Goal: Navigation & Orientation: Find specific page/section

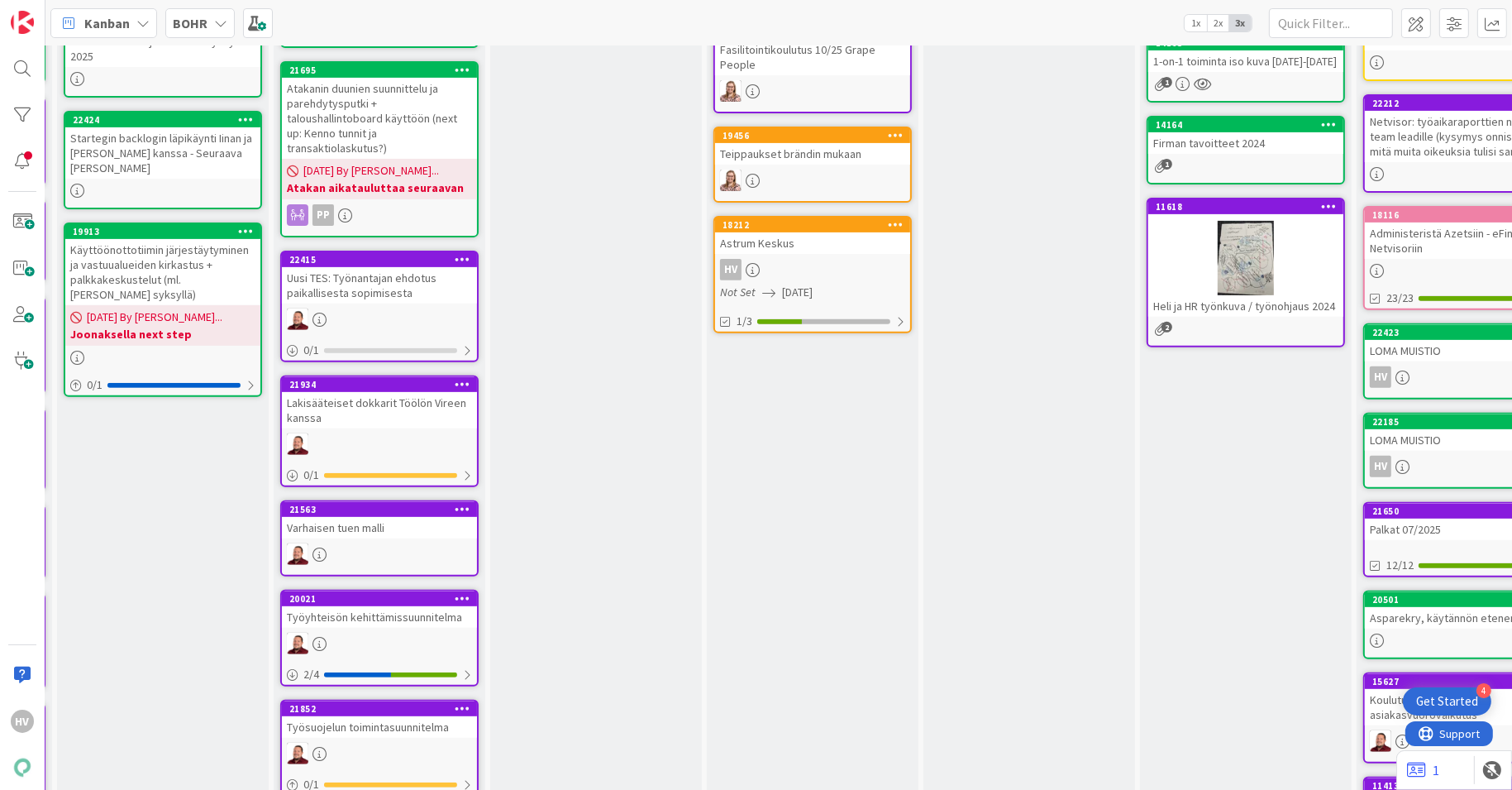
scroll to position [683, 218]
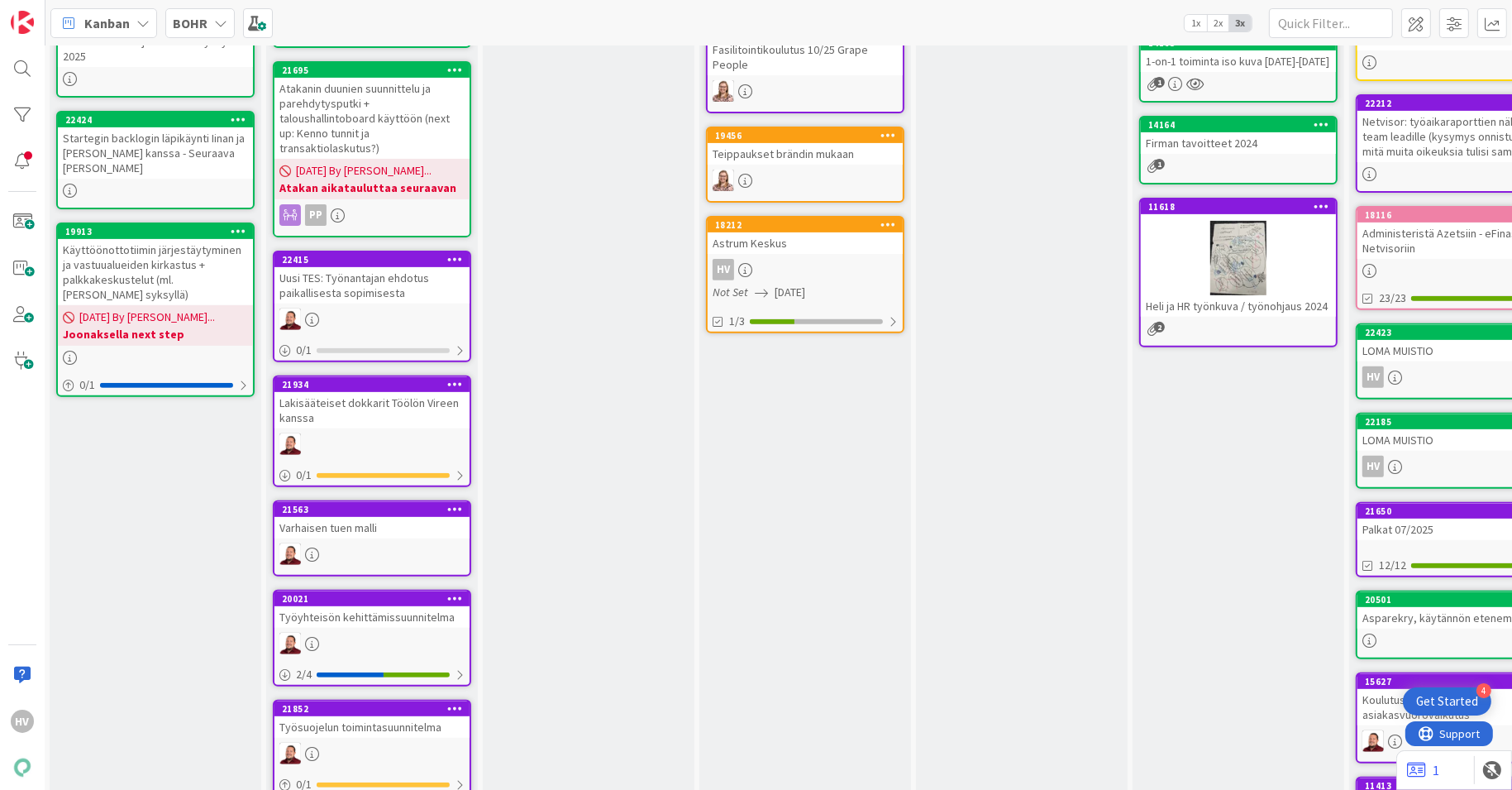
click at [1233, 253] on div at bounding box center [1238, 258] width 195 height 74
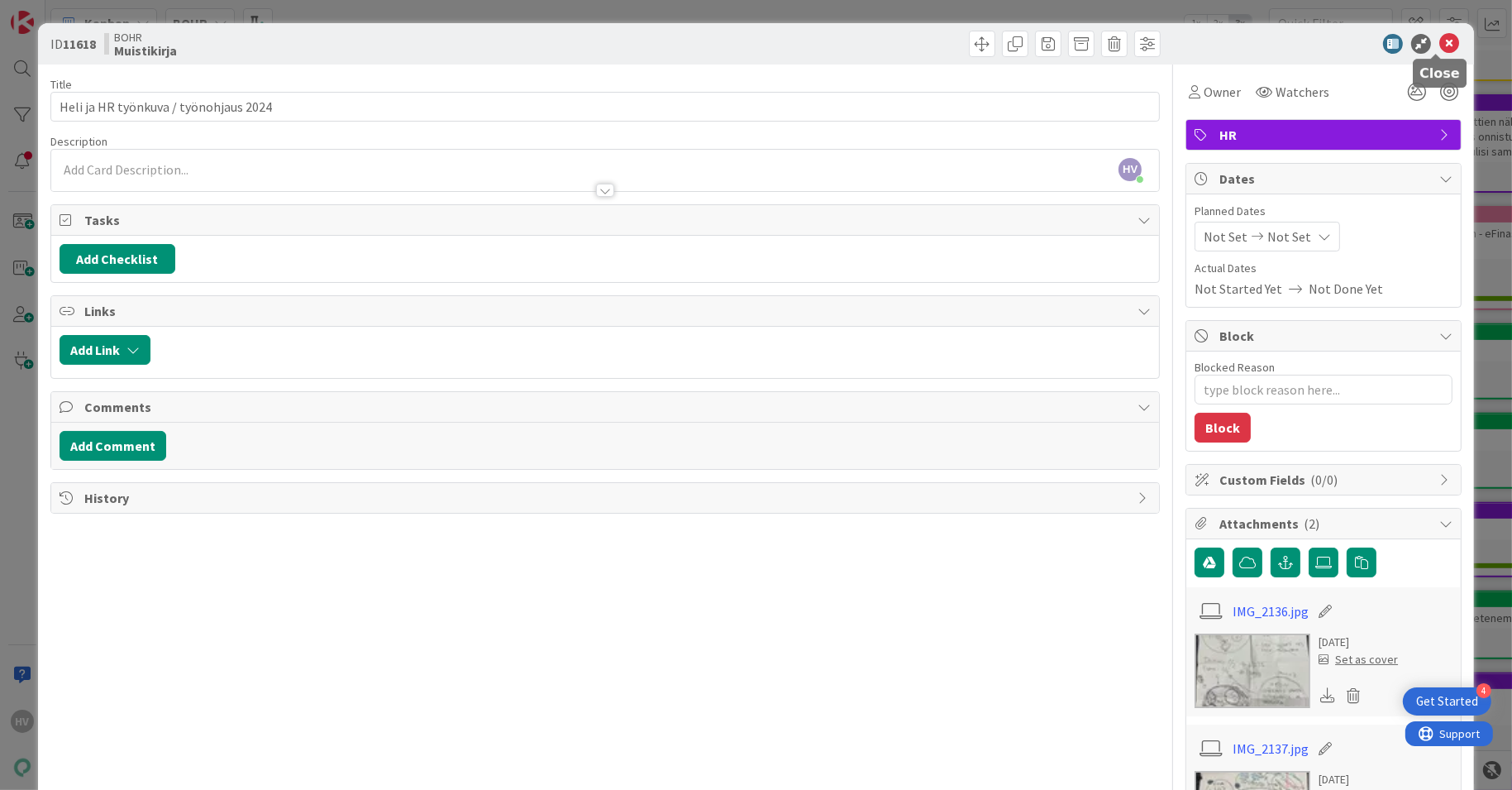
click at [1439, 42] on icon at bounding box center [1448, 43] width 20 height 20
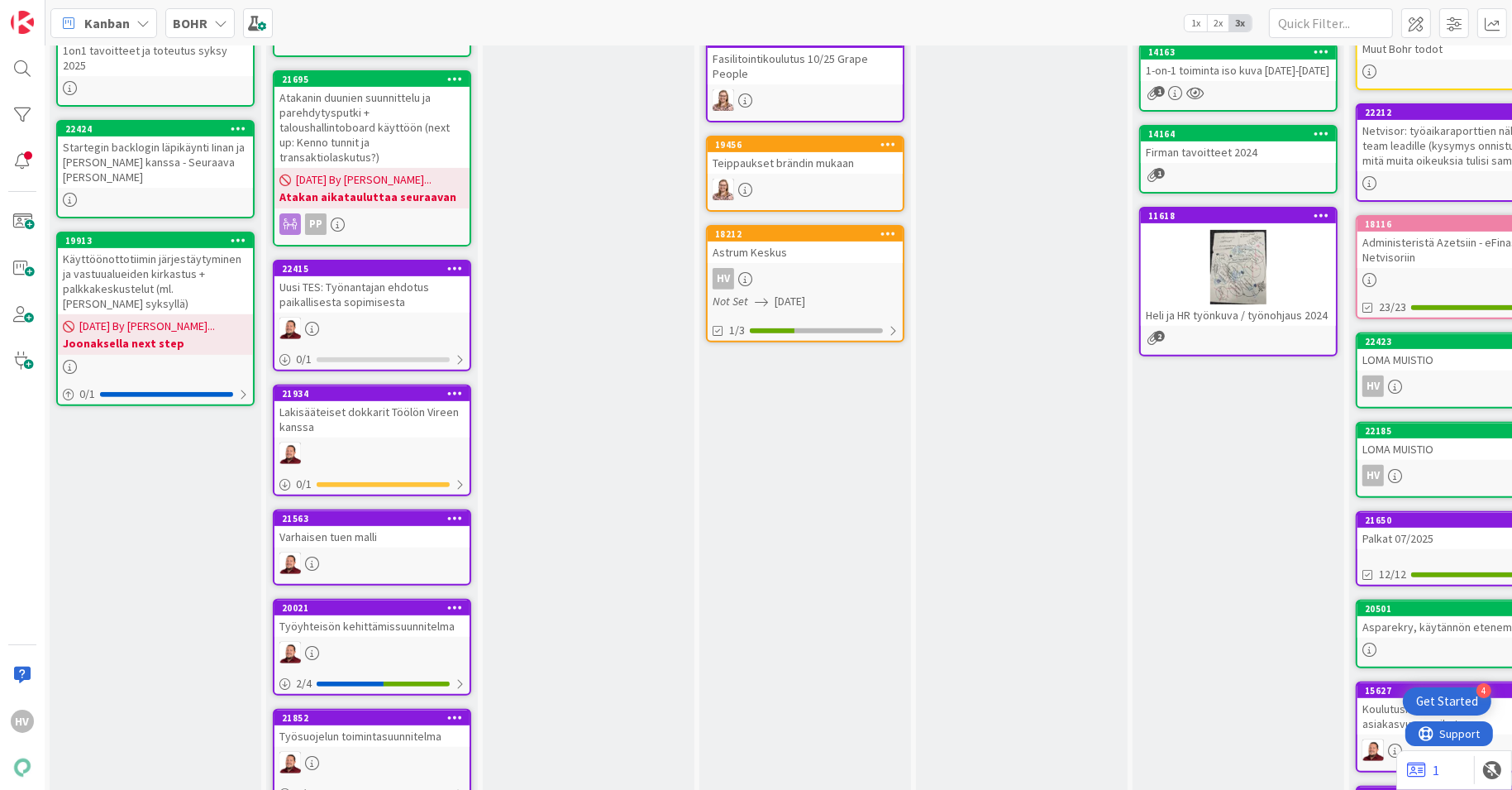
scroll to position [658, 218]
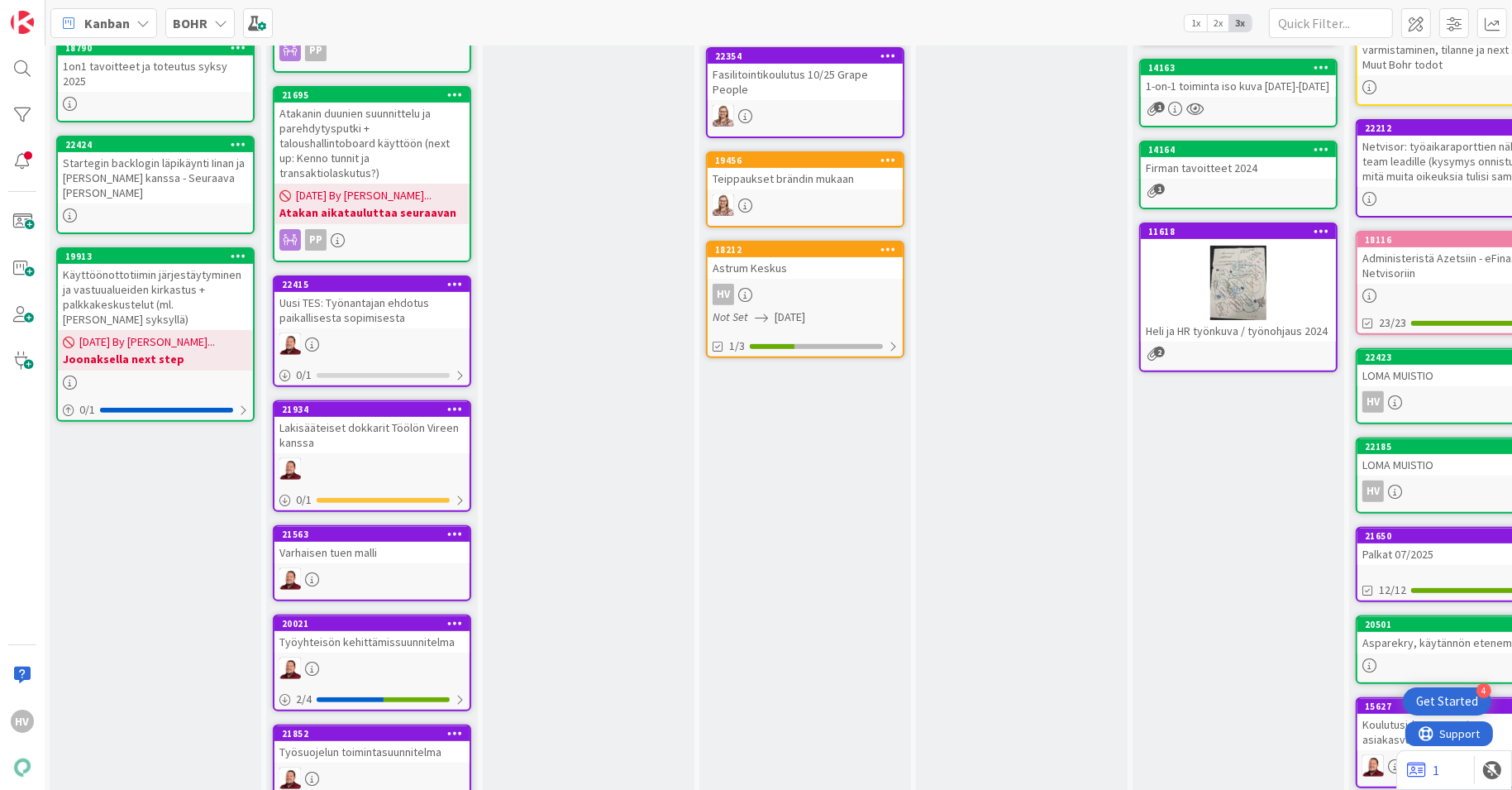
click at [1247, 280] on div at bounding box center [1238, 283] width 195 height 74
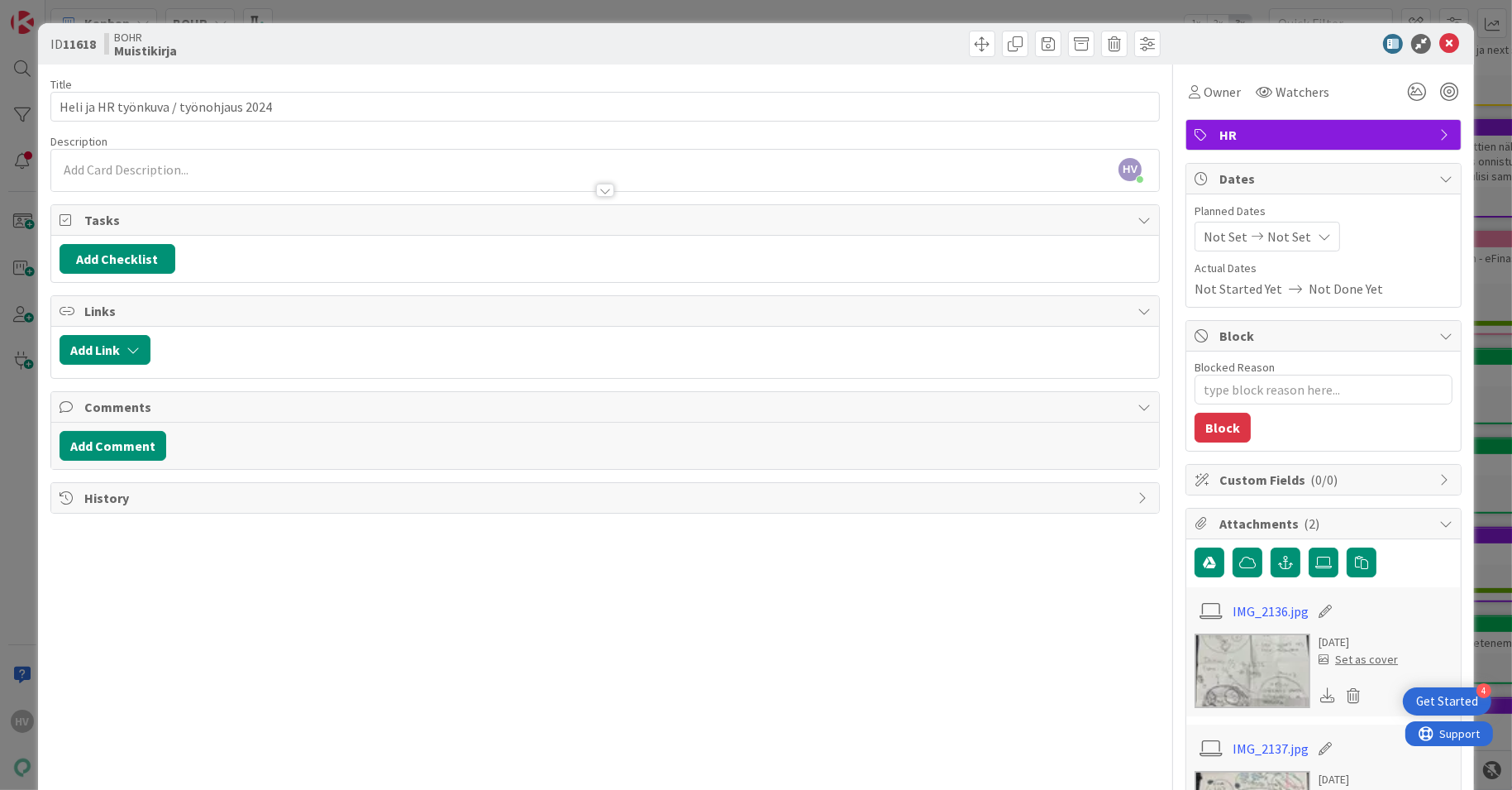
click at [1247, 658] on img at bounding box center [1252, 670] width 116 height 74
type textarea "x"
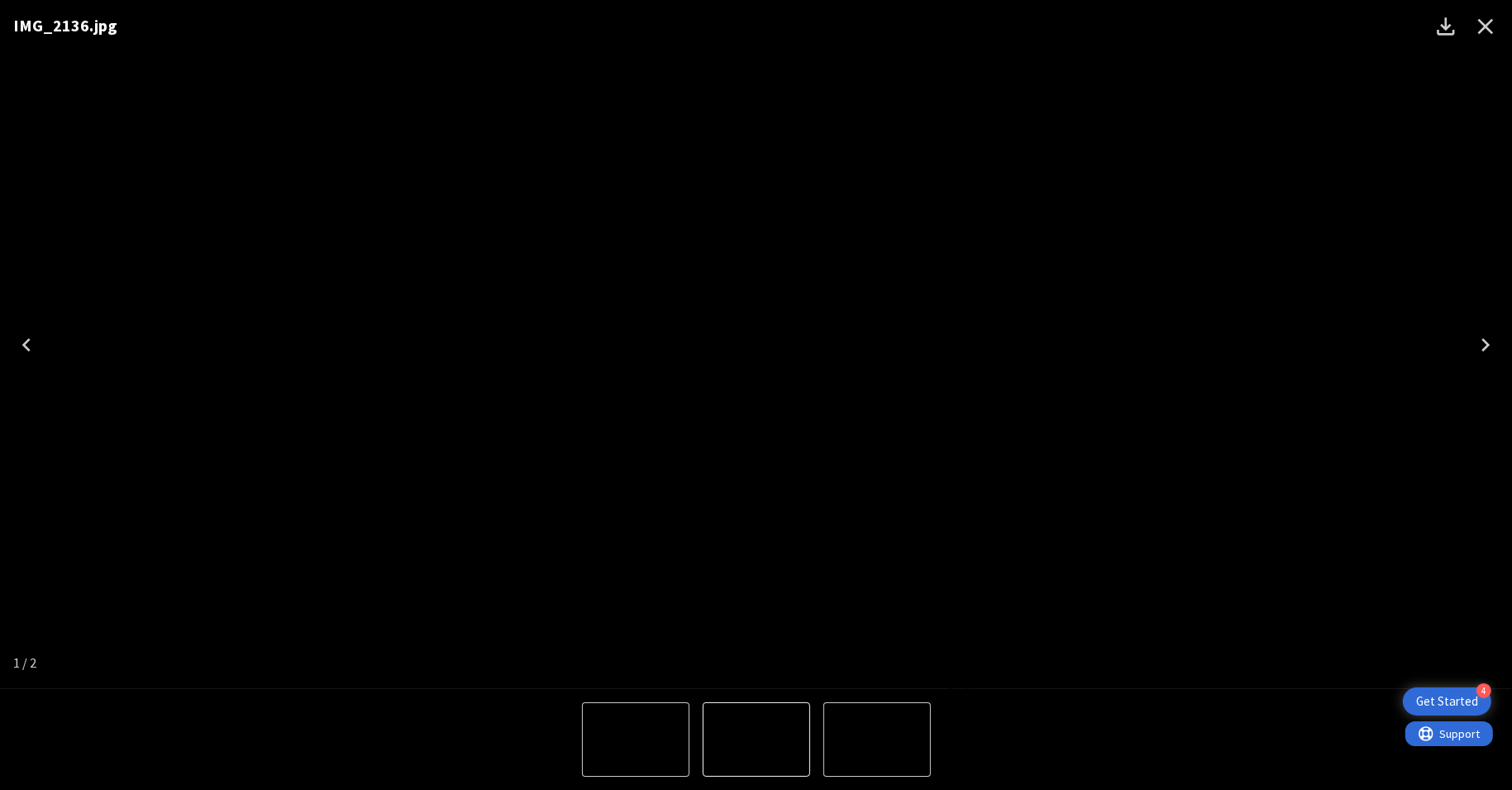
click at [877, 739] on img "2 of 2" at bounding box center [877, 739] width 0 height 0
type textarea "x"
